Goal: Communication & Community: Answer question/provide support

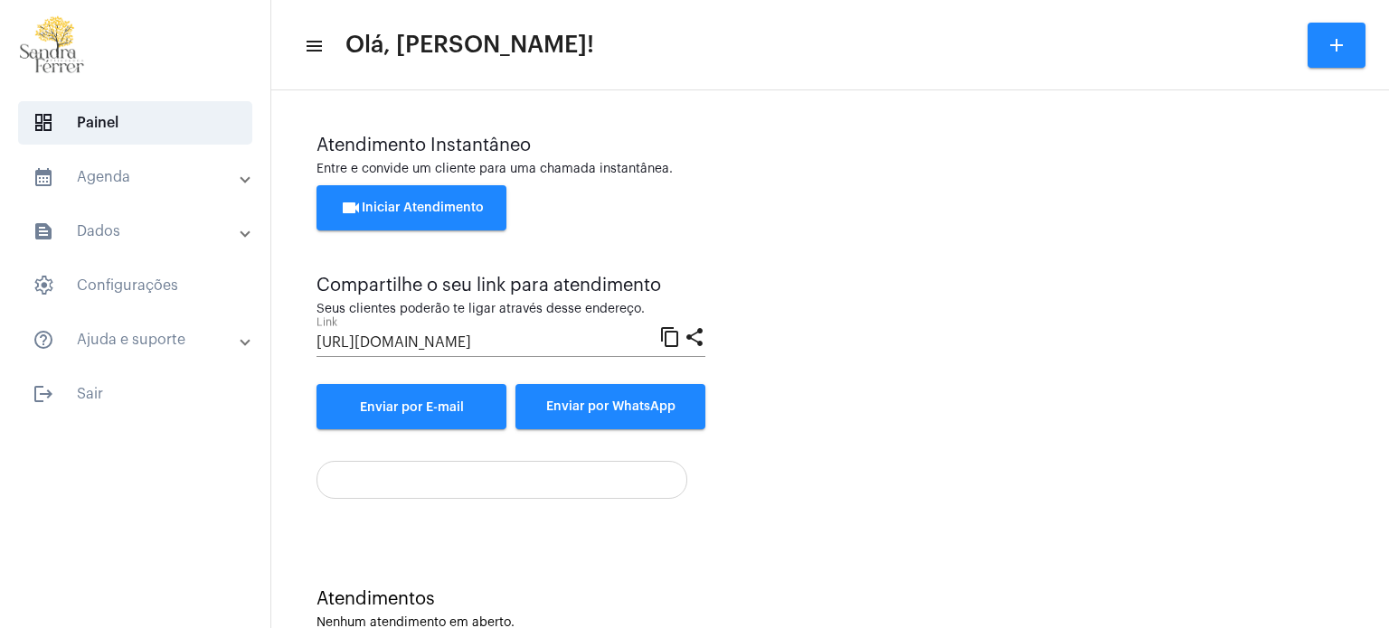
click at [476, 207] on span "videocam Iniciar Atendimento" at bounding box center [412, 208] width 144 height 13
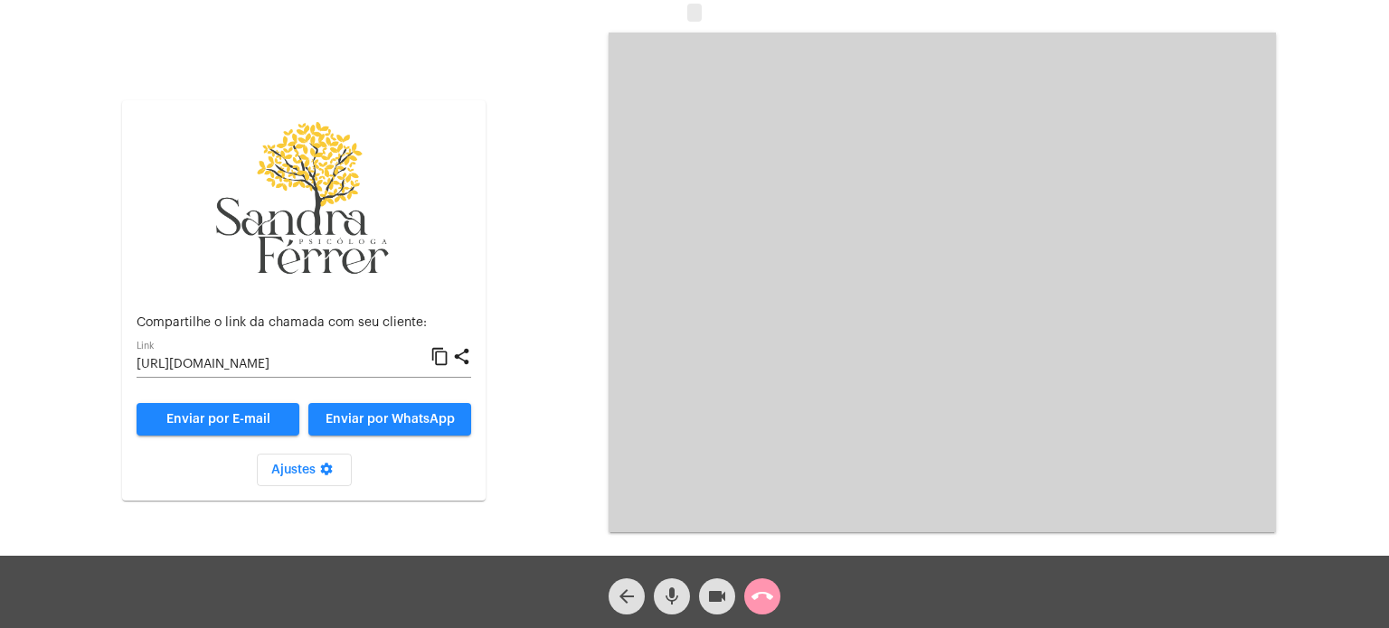
click at [441, 361] on mat-icon "content_copy" at bounding box center [439, 357] width 19 height 22
